Goal: Task Accomplishment & Management: Complete application form

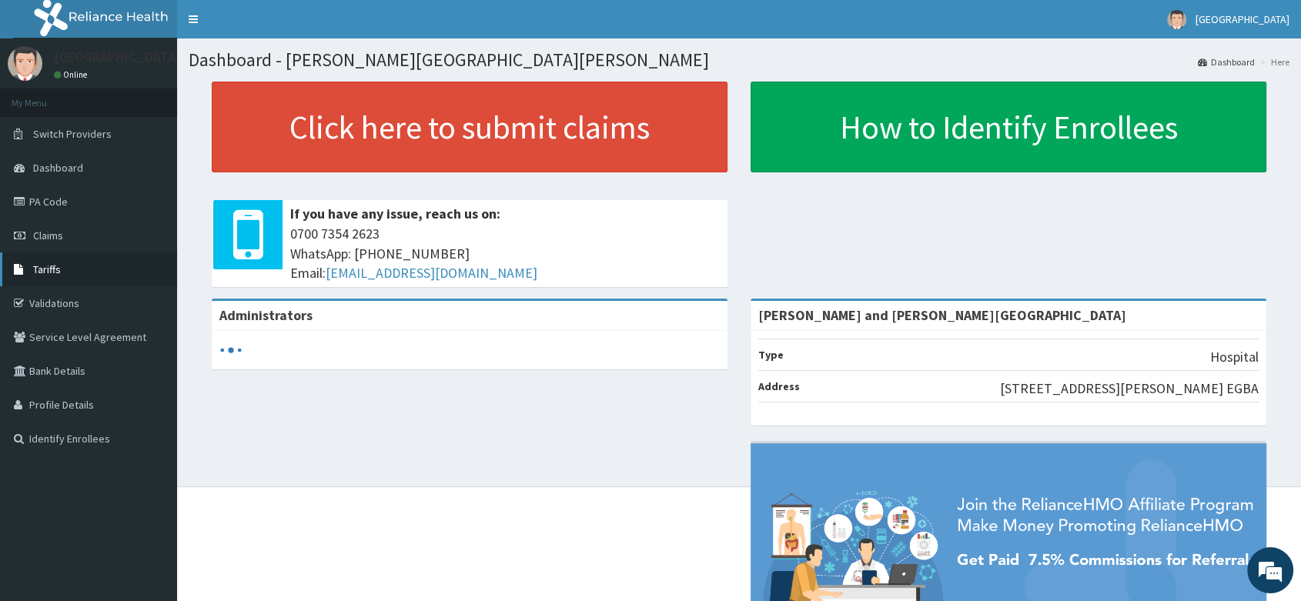
click at [46, 279] on link "Tariffs" at bounding box center [88, 269] width 177 height 34
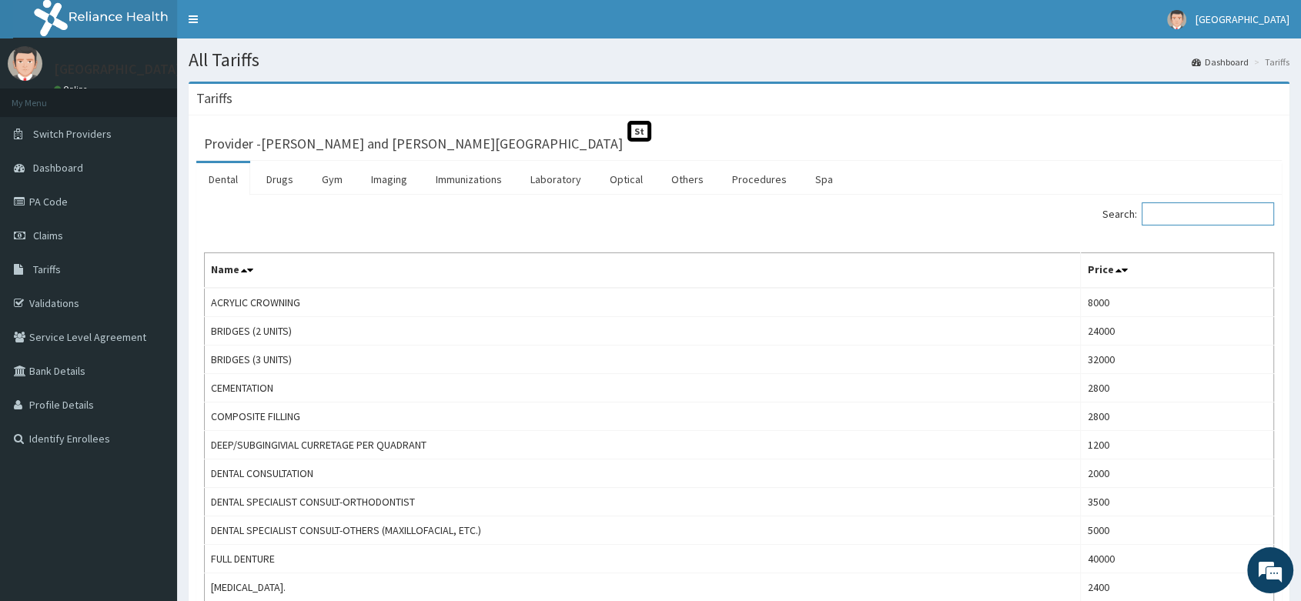
click at [1180, 209] on input "Search:" at bounding box center [1207, 213] width 132 height 23
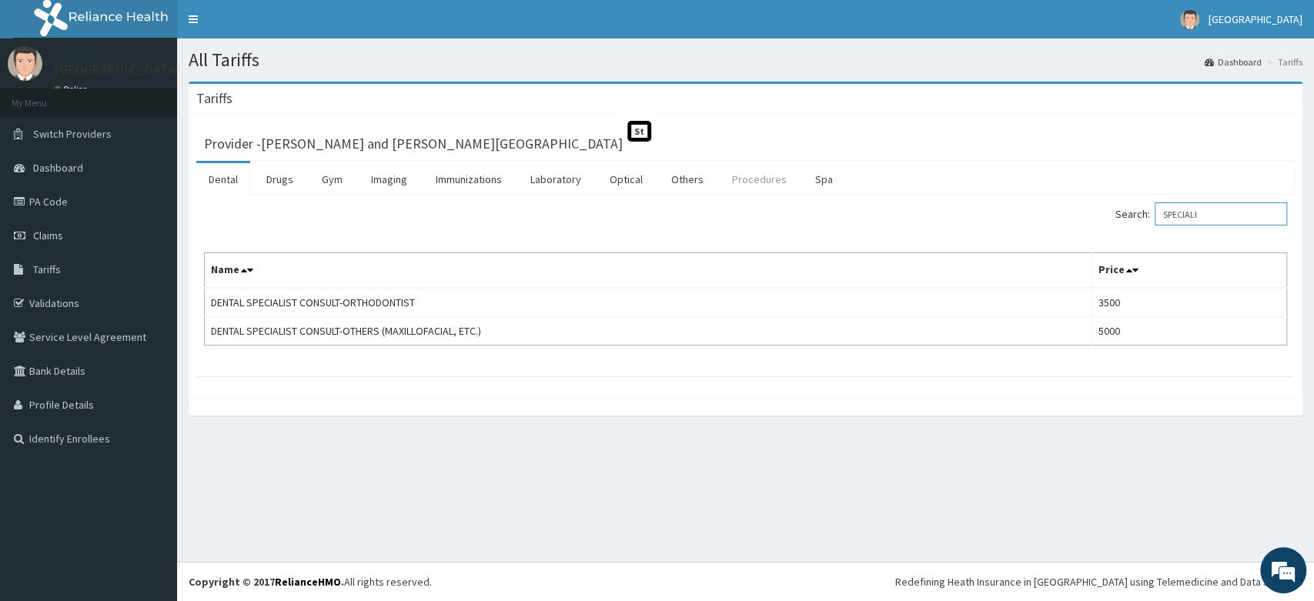
type input "SPECIALI"
click at [762, 174] on link "Procedures" at bounding box center [759, 179] width 79 height 32
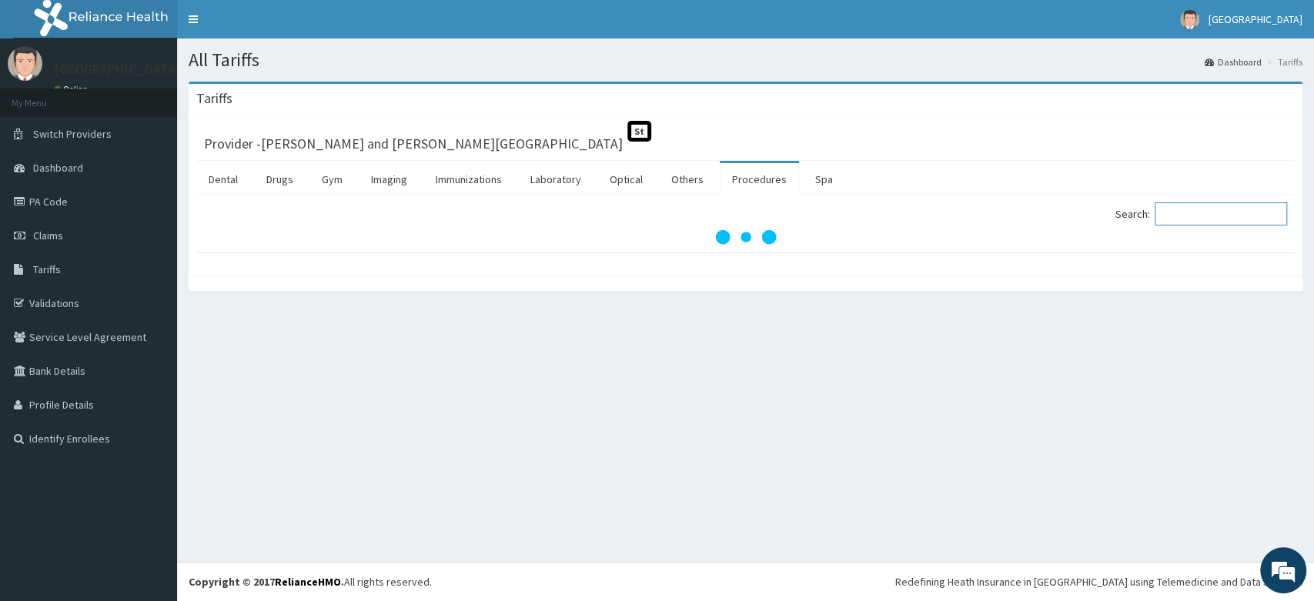
click at [1186, 221] on input "Search:" at bounding box center [1220, 213] width 132 height 23
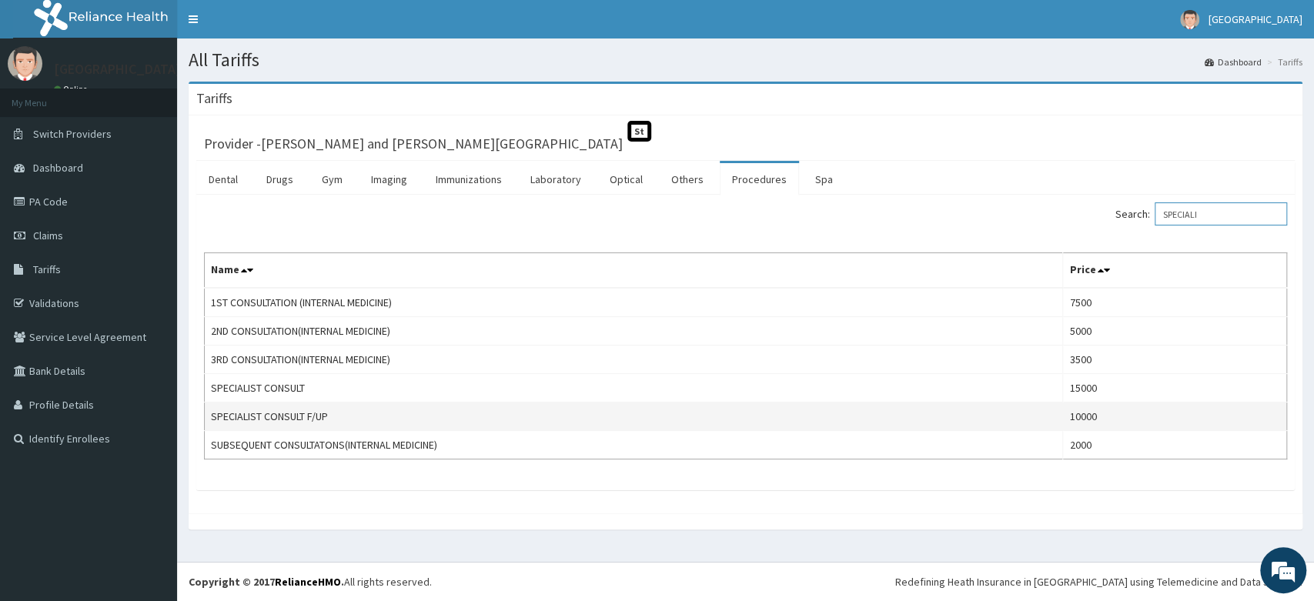
type input "SPECIALI"
click at [402, 416] on td "SPECIALIST CONSULT F/UP" at bounding box center [634, 416] width 858 height 28
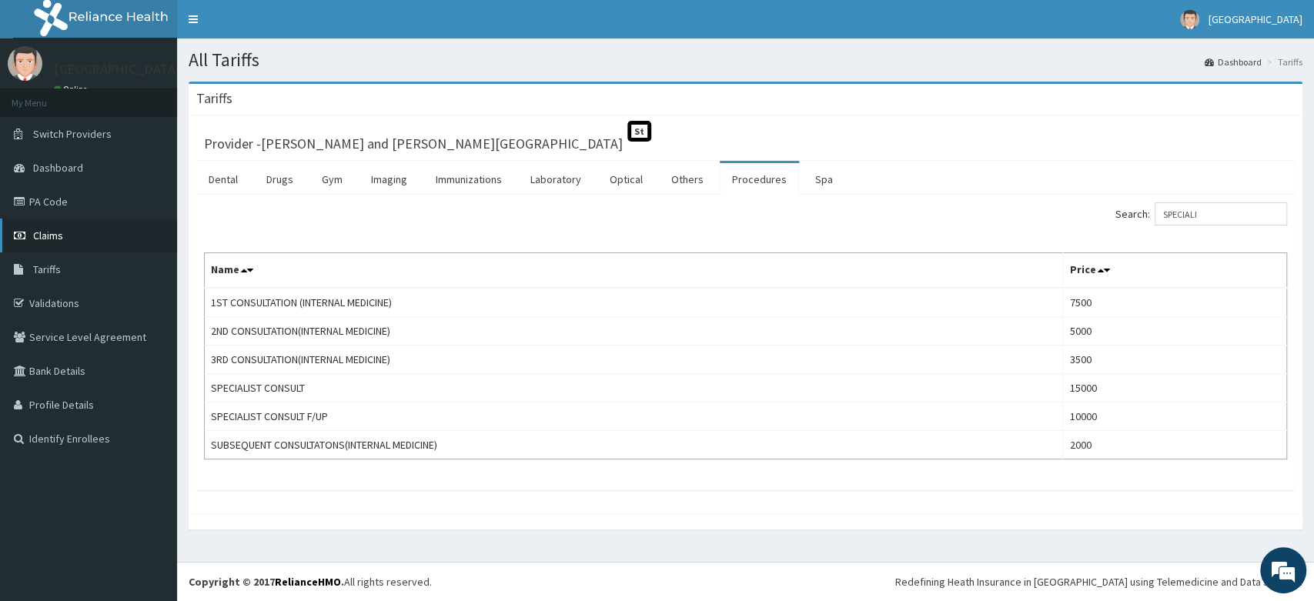
click at [55, 230] on span "Claims" at bounding box center [48, 236] width 30 height 14
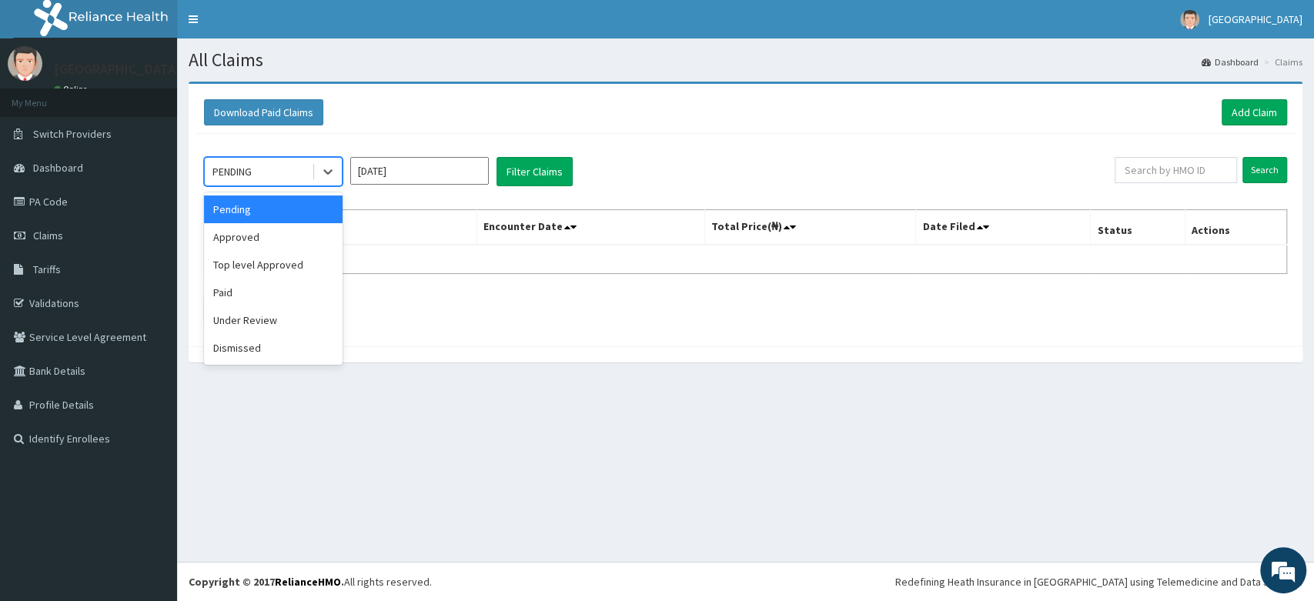
click at [298, 176] on div "PENDING" at bounding box center [258, 171] width 107 height 25
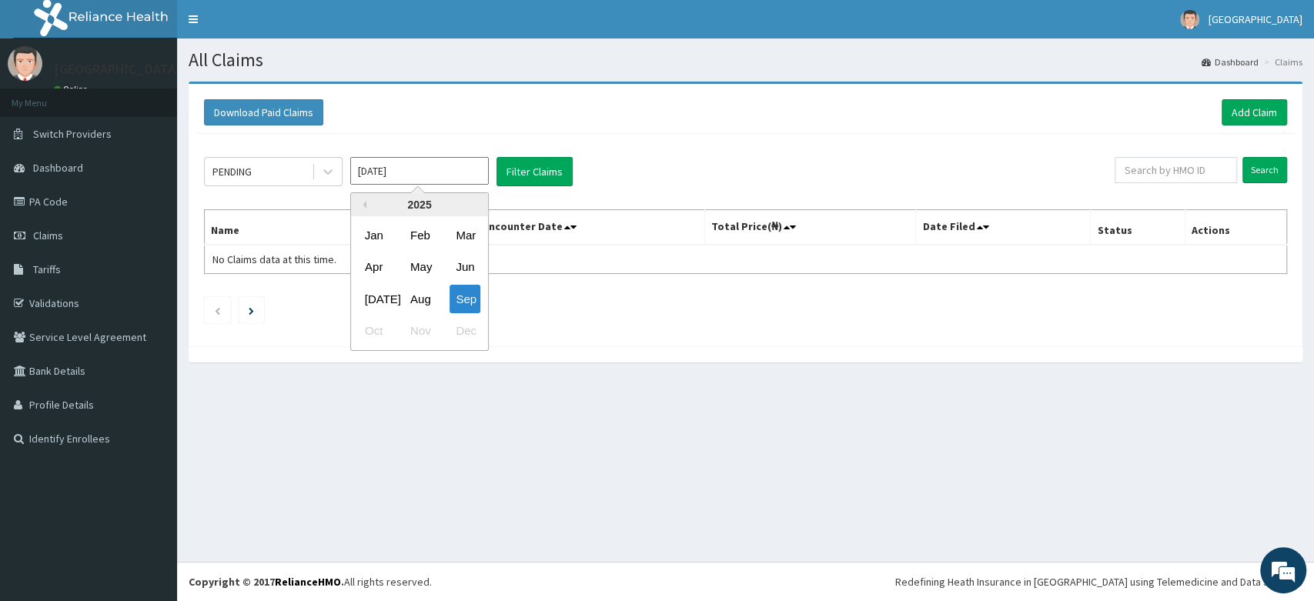
click at [409, 171] on input "Sep 2025" at bounding box center [419, 171] width 139 height 28
click at [466, 295] on div "Sep" at bounding box center [464, 299] width 31 height 28
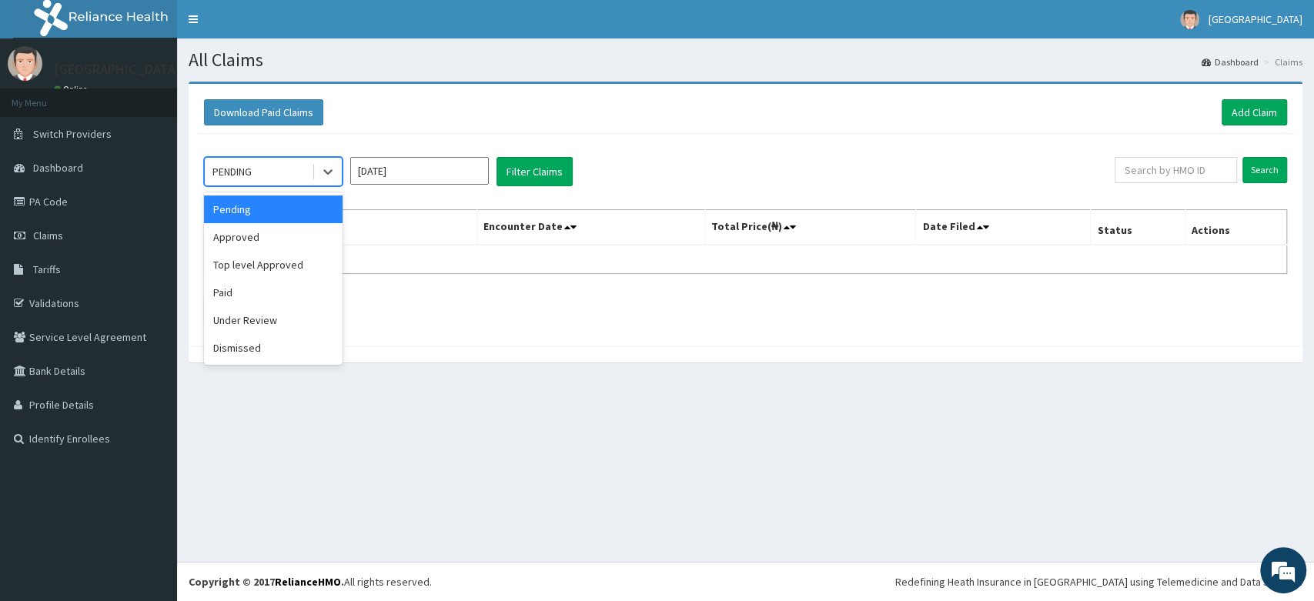
click at [306, 166] on div "PENDING" at bounding box center [258, 171] width 107 height 25
click at [269, 239] on div "Approved" at bounding box center [273, 237] width 139 height 28
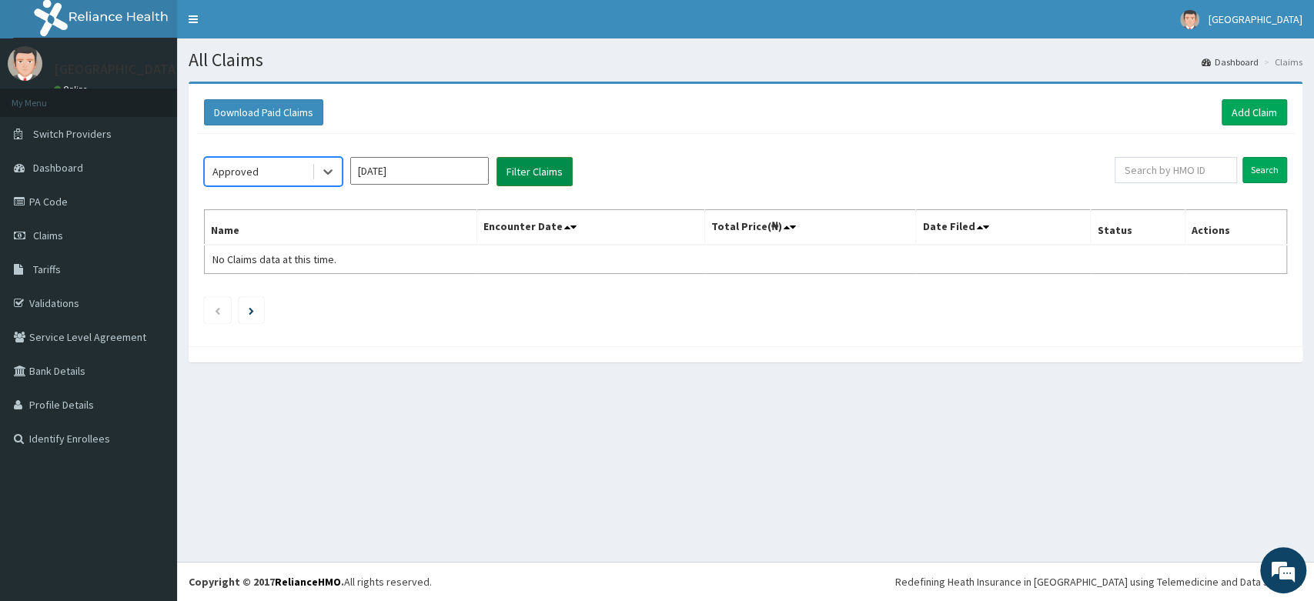
click at [522, 171] on button "Filter Claims" at bounding box center [534, 171] width 76 height 29
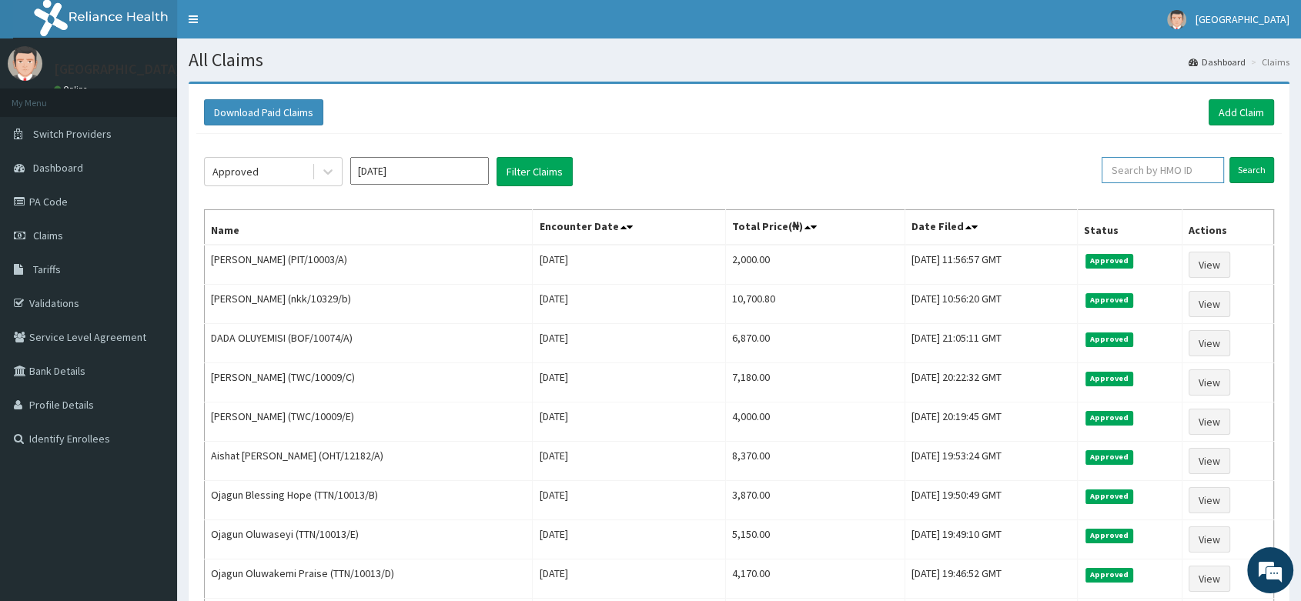
click at [1132, 172] on input "text" at bounding box center [1162, 170] width 122 height 26
type input "NRN/10048/B"
click at [1229, 157] on input "Search" at bounding box center [1251, 170] width 45 height 26
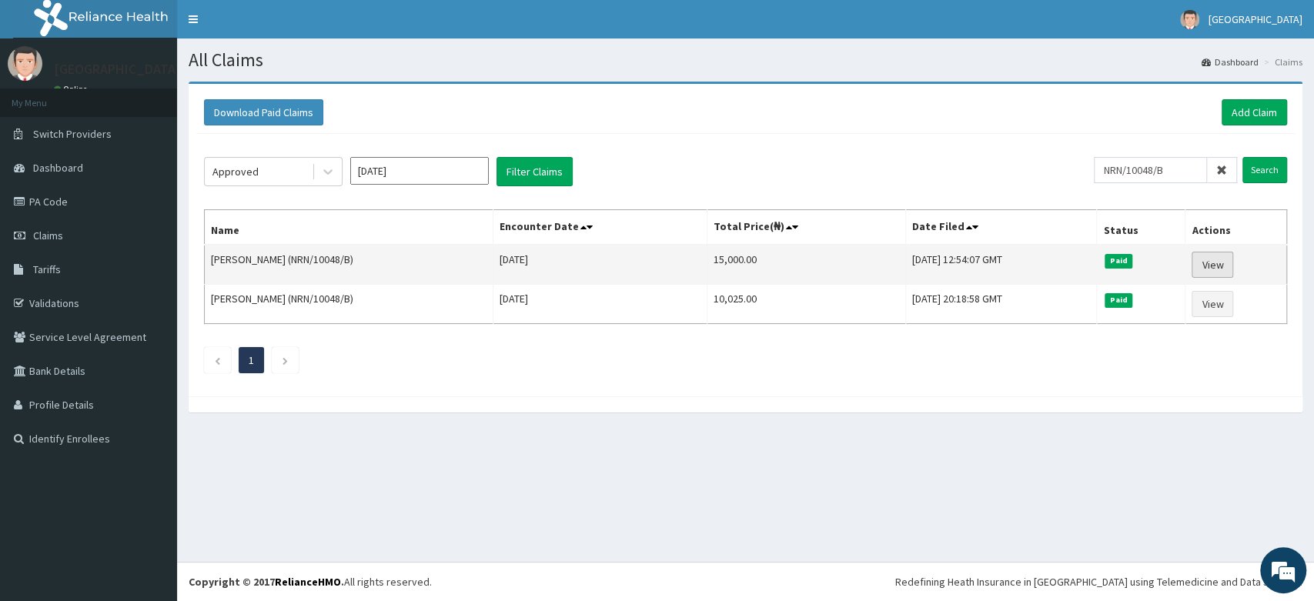
drag, startPoint x: 1043, startPoint y: 2, endPoint x: 1225, endPoint y: 272, distance: 325.9
click at [1225, 272] on link "View" at bounding box center [1212, 265] width 42 height 26
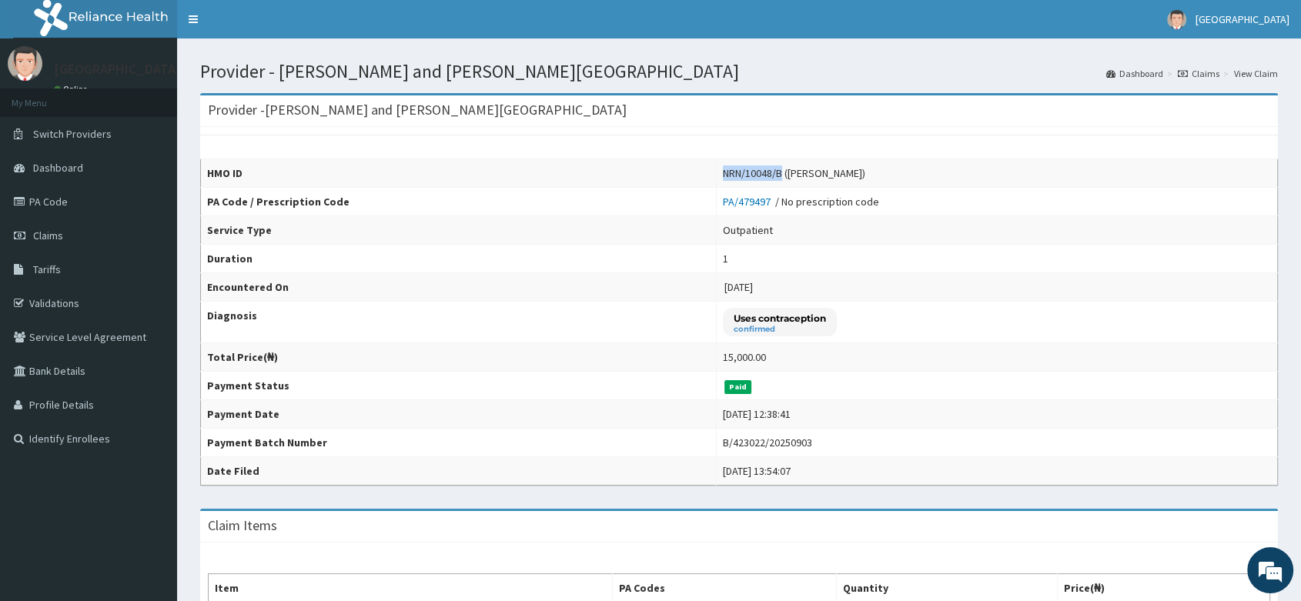
drag, startPoint x: 706, startPoint y: 172, endPoint x: 767, endPoint y: 176, distance: 61.0
click at [767, 176] on td "NRN/10048/B ([PERSON_NAME])" at bounding box center [996, 173] width 561 height 28
copy div "NRN/10048/B"
click at [47, 212] on link "PA Code" at bounding box center [88, 202] width 177 height 34
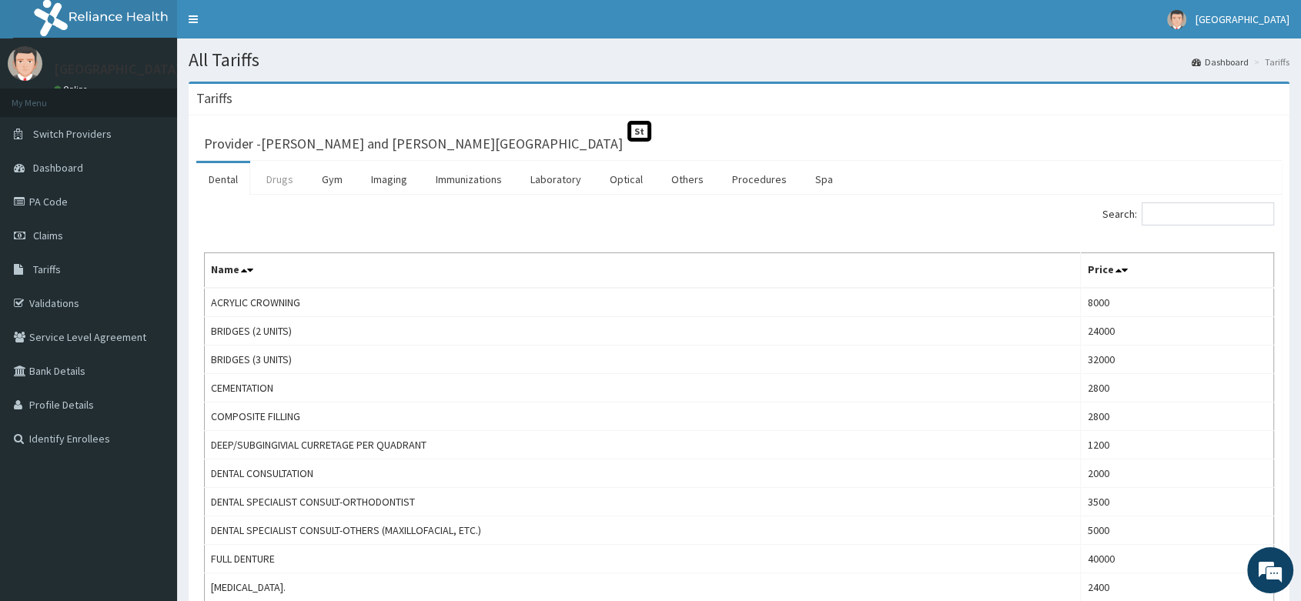
click at [287, 182] on link "Drugs" at bounding box center [280, 179] width 52 height 32
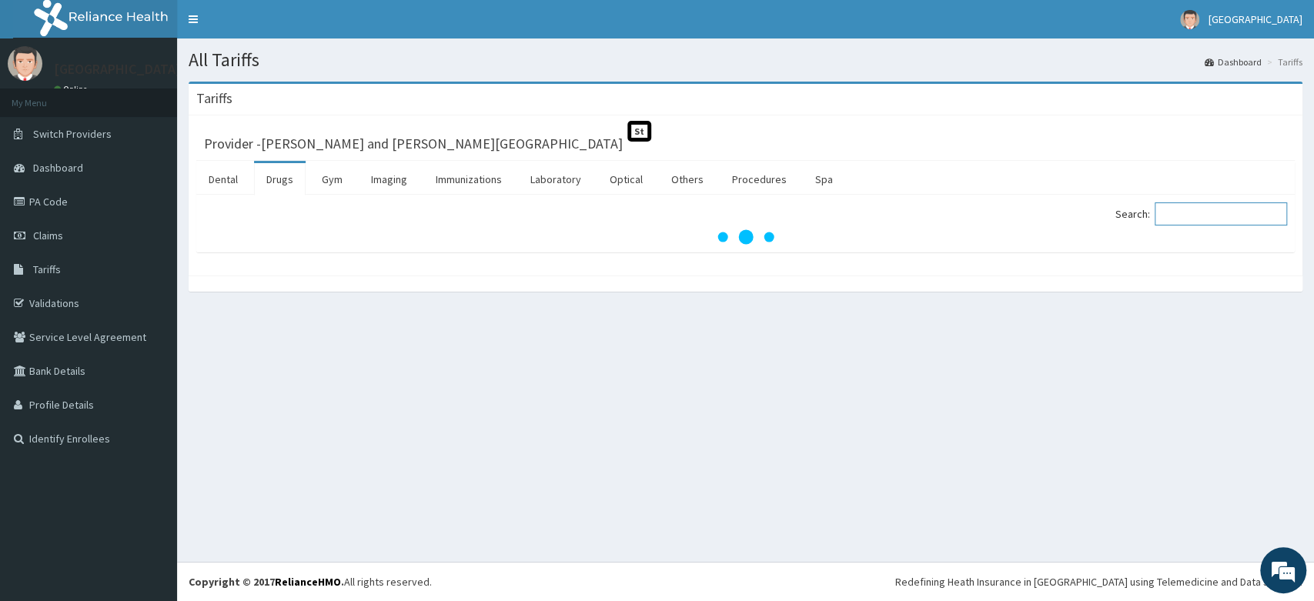
click at [1237, 222] on input "Search:" at bounding box center [1220, 213] width 132 height 23
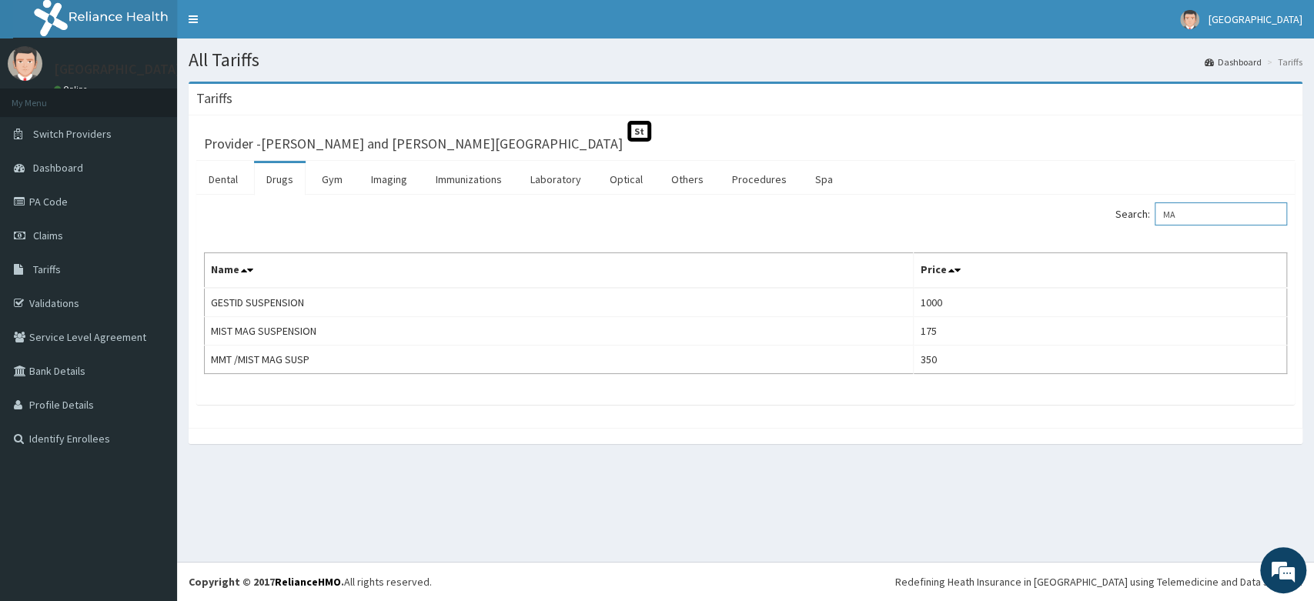
type input "M"
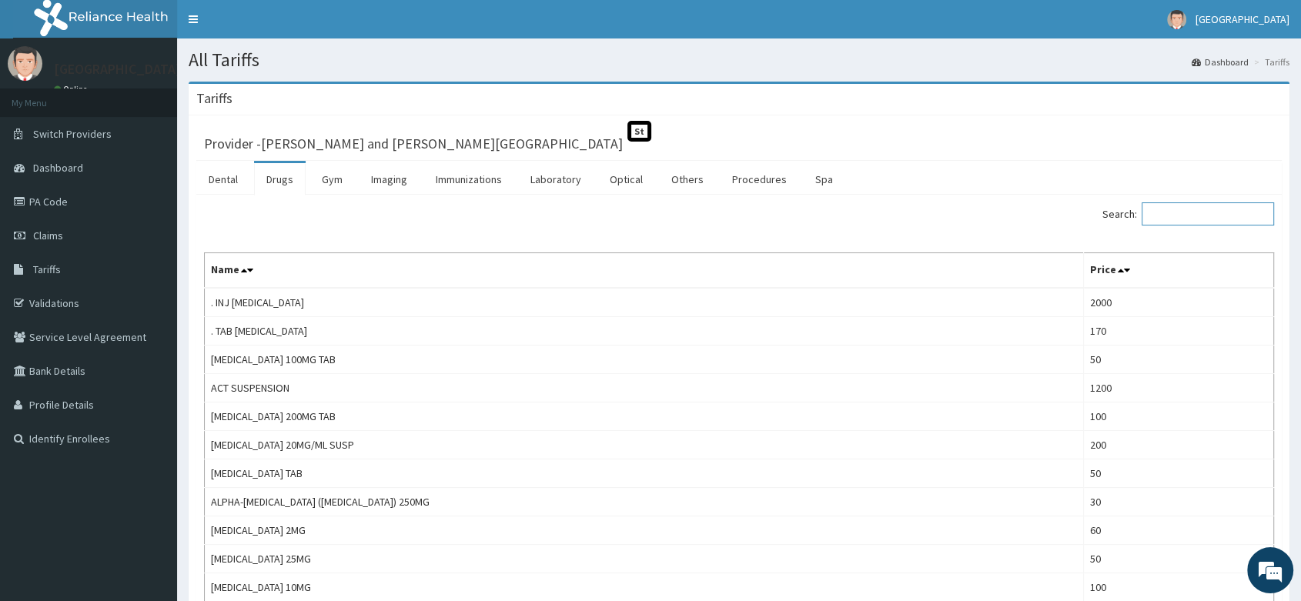
type input "G"
click at [14, 204] on icon at bounding box center [21, 201] width 15 height 11
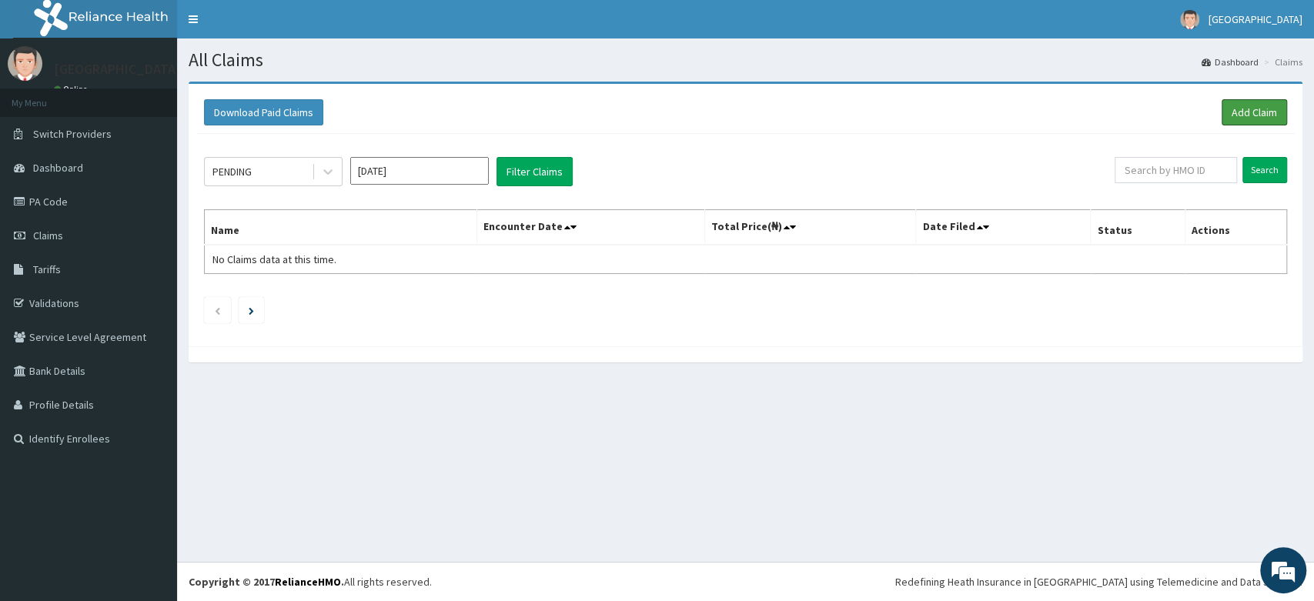
click at [1270, 109] on link "Add Claim" at bounding box center [1253, 112] width 65 height 26
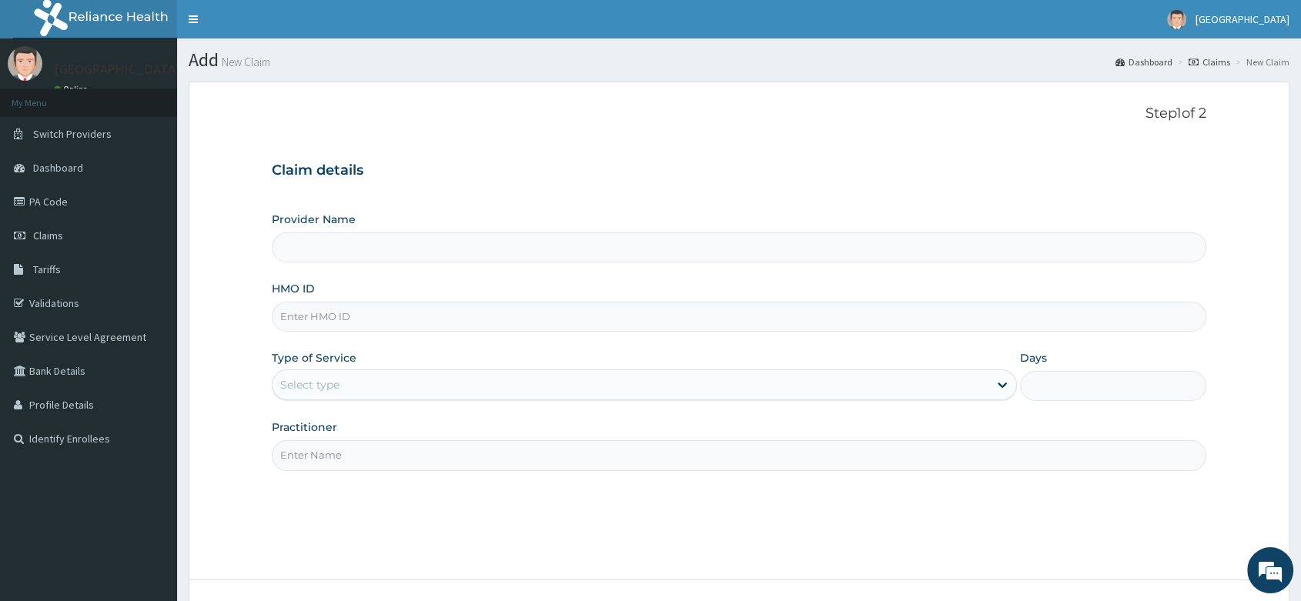
click at [312, 319] on input "HMO ID" at bounding box center [739, 317] width 934 height 30
type input "[PERSON_NAME] and [PERSON_NAME][GEOGRAPHIC_DATA]"
paste input "NRN/10048/B"
type input "NRN/10048/B"
click at [316, 382] on div "Select type" at bounding box center [309, 384] width 59 height 15
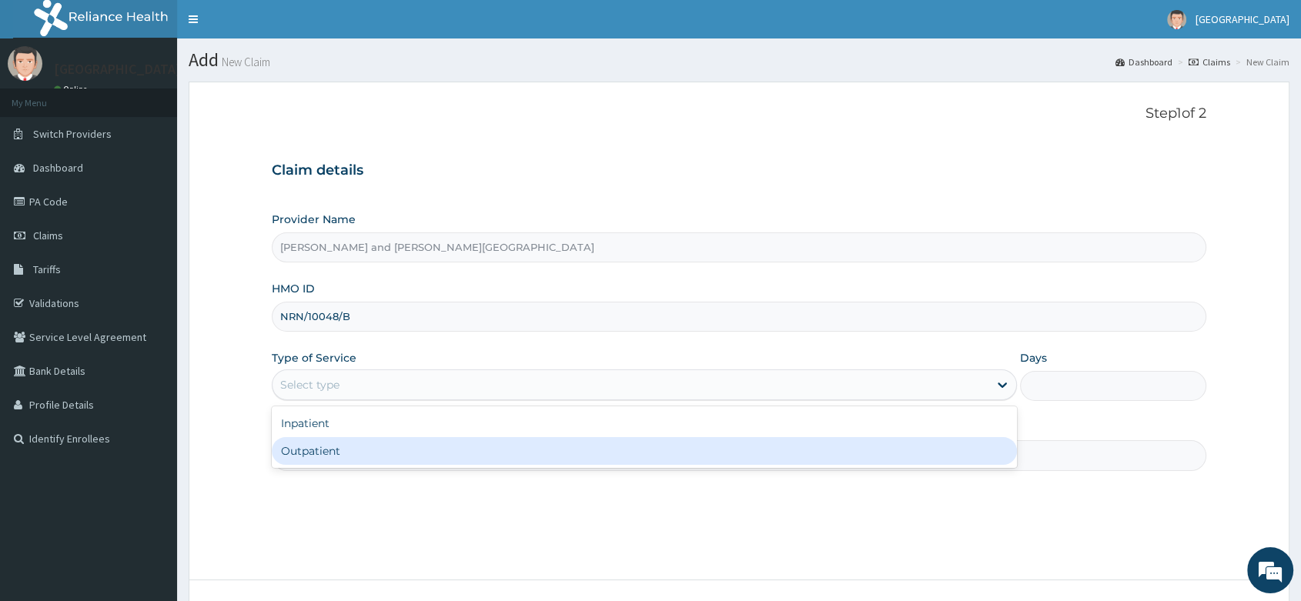
click at [322, 440] on div "Outpatient" at bounding box center [644, 451] width 745 height 28
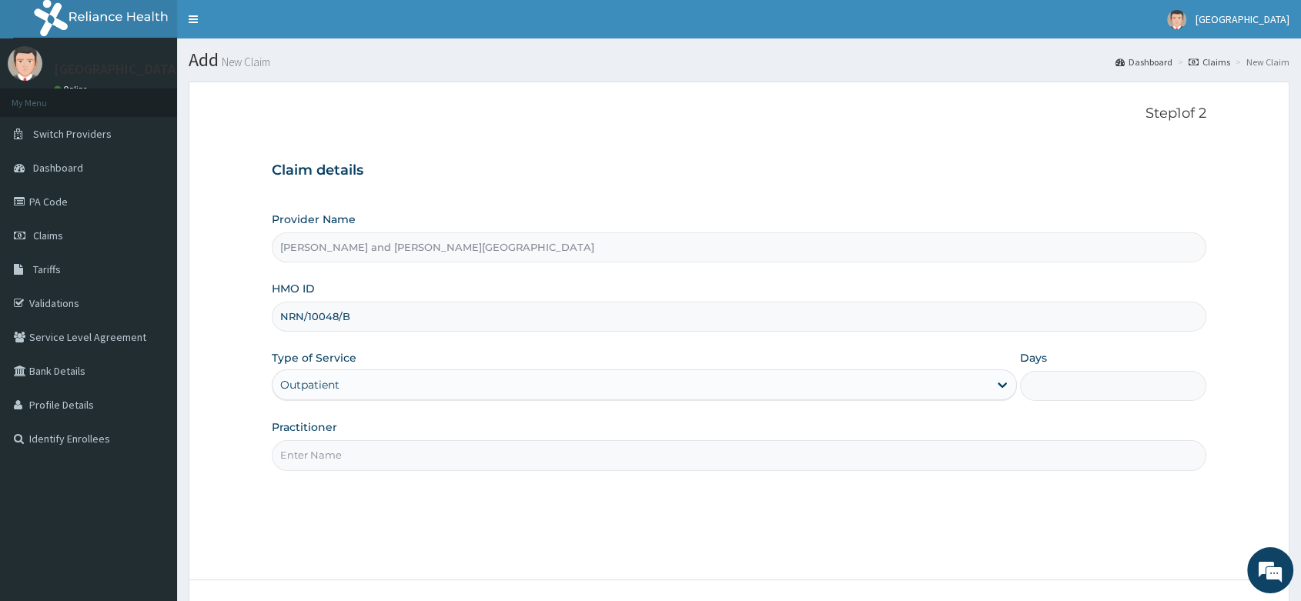
type input "1"
click at [351, 452] on input "Practitioner" at bounding box center [739, 455] width 934 height 30
type input "DR SEGUN ADENIRAN"
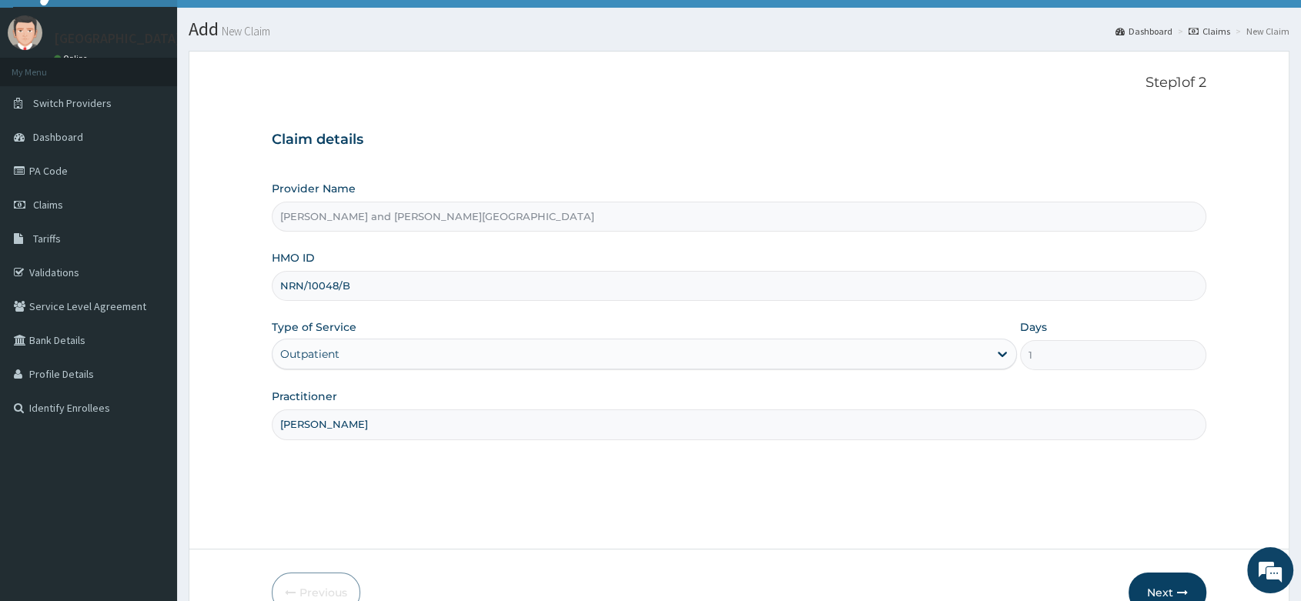
scroll to position [117, 0]
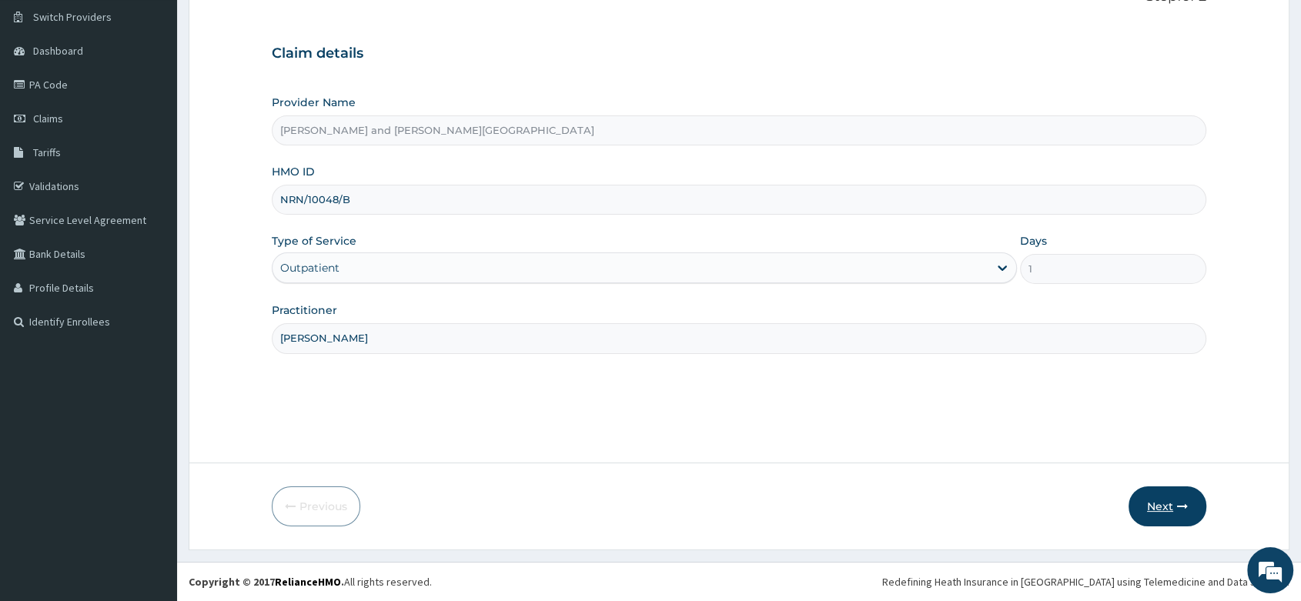
click at [1173, 509] on button "Next" at bounding box center [1167, 506] width 78 height 40
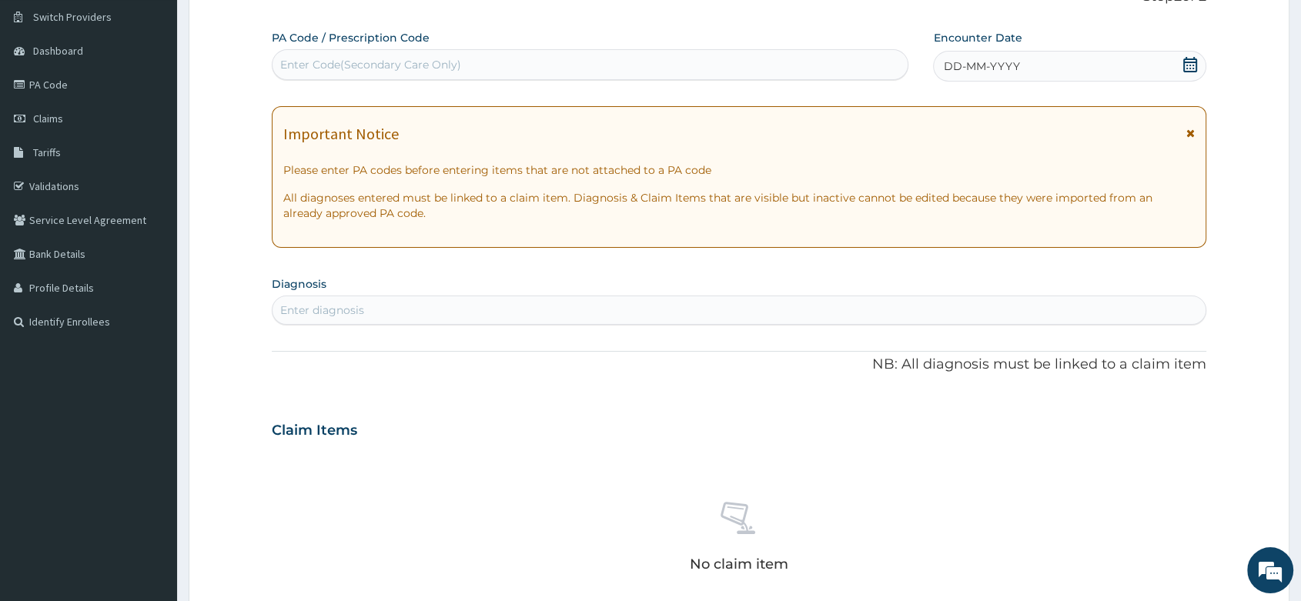
click at [302, 55] on div "Enter Code(Secondary Care Only)" at bounding box center [589, 64] width 635 height 25
paste input "PA/EE6E52"
type input "PA/EE6E52"
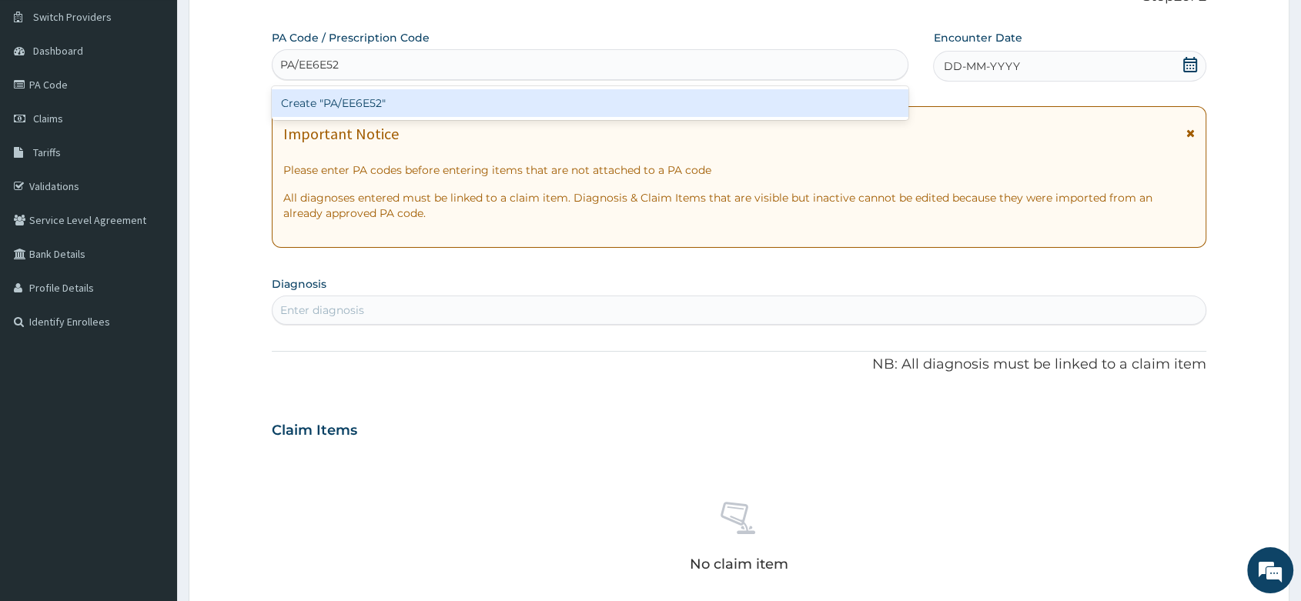
click at [431, 111] on div "Create "PA/EE6E52"" at bounding box center [590, 103] width 636 height 28
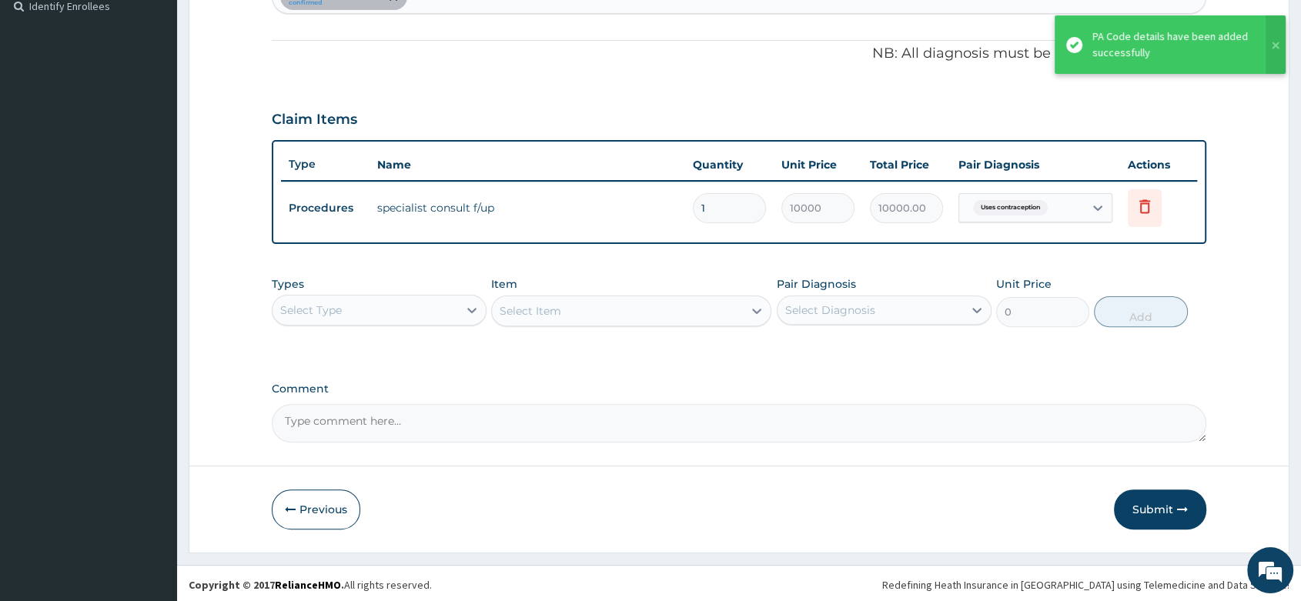
scroll to position [434, 0]
click at [1170, 509] on button "Submit" at bounding box center [1160, 508] width 92 height 40
